Goal: Information Seeking & Learning: Learn about a topic

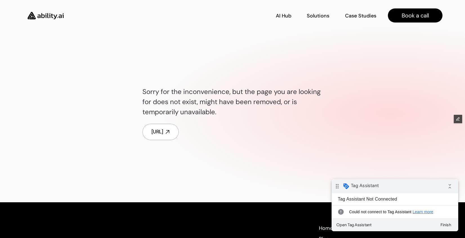
click at [49, 19] on img at bounding box center [46, 16] width 46 height 18
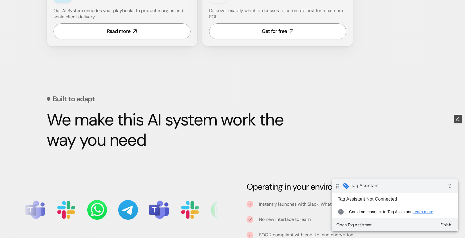
scroll to position [462, 0]
click at [290, 31] on icon at bounding box center [291, 31] width 6 height 6
